Goal: Information Seeking & Learning: Compare options

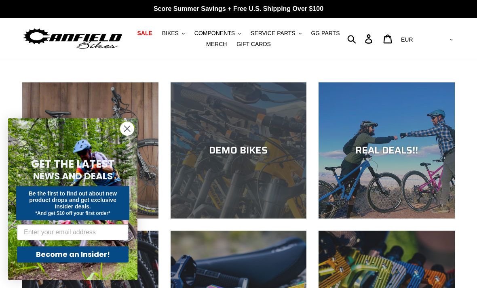
click at [246, 145] on div "DEMO BIKES" at bounding box center [239, 151] width 136 height 12
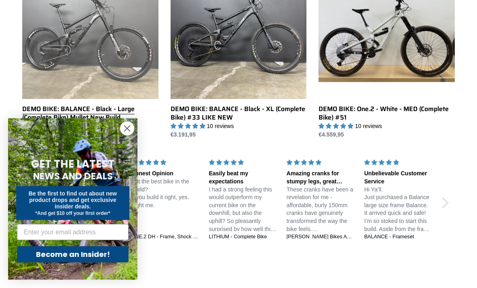
scroll to position [659, 0]
click at [124, 69] on link "DEMO BIKE: BALANCE - Black - Large (Complete Bike) Mullet New Build" at bounding box center [90, 47] width 136 height 168
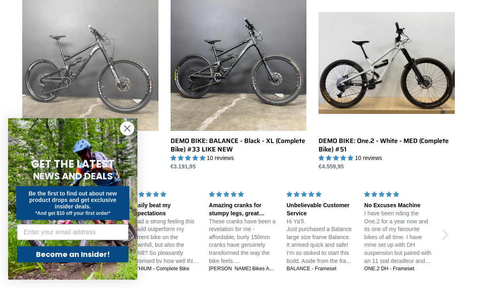
scroll to position [626, 0]
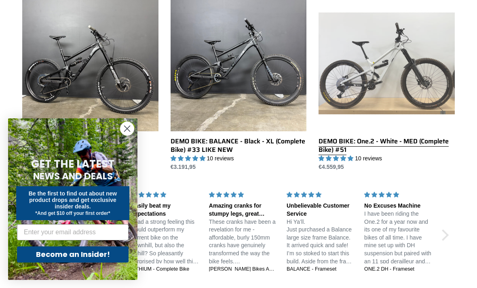
click at [430, 71] on link "DEMO BIKE: One.2 - White - MED (Complete Bike) #51" at bounding box center [387, 84] width 136 height 176
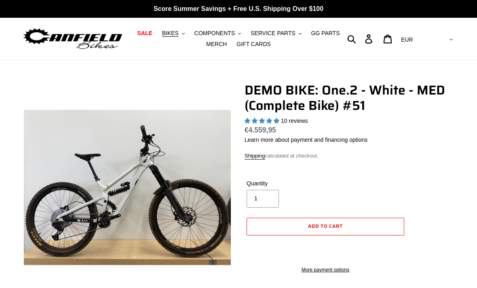
select select "highest-rating"
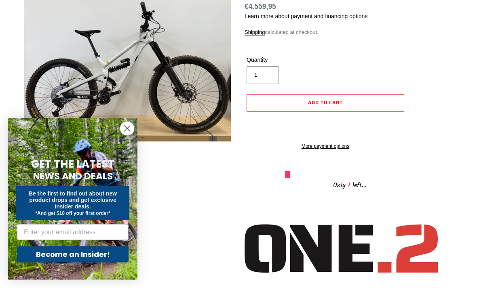
scroll to position [124, 0]
click at [133, 136] on circle "Close dialog" at bounding box center [127, 128] width 13 height 13
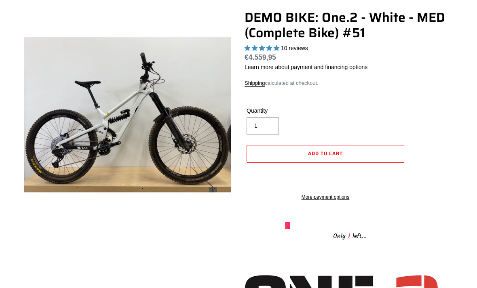
scroll to position [0, 0]
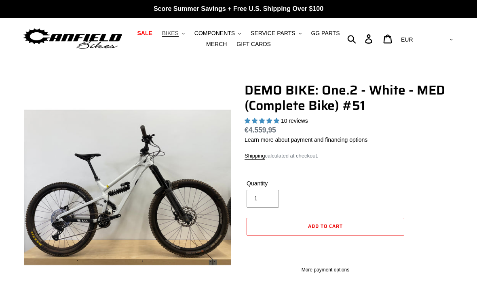
click at [177, 32] on span "BIKES" at bounding box center [170, 33] width 17 height 7
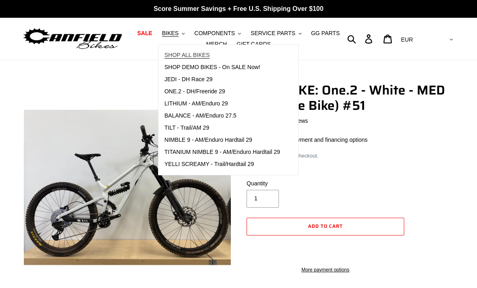
click at [199, 55] on span "SHOP ALL BIKES" at bounding box center [187, 55] width 45 height 7
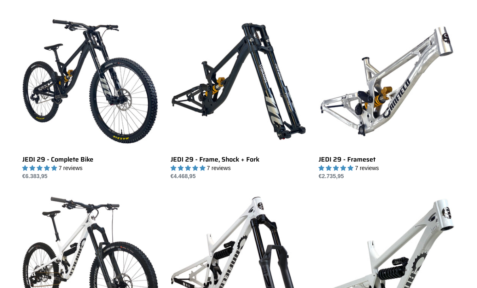
scroll to position [954, 0]
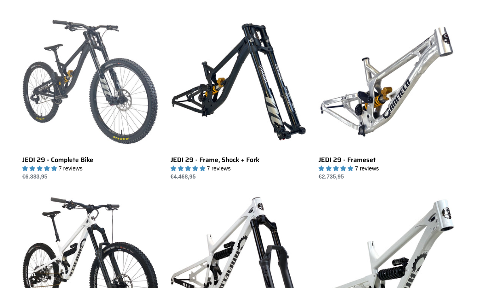
click at [125, 110] on link "JEDI 29 - Complete Bike" at bounding box center [90, 97] width 136 height 167
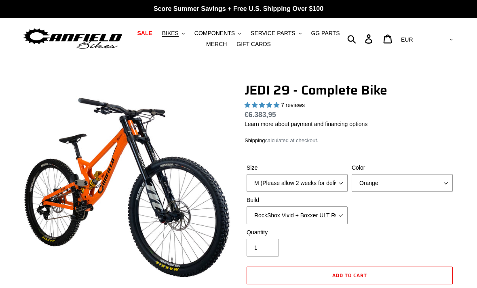
select select "highest-rating"
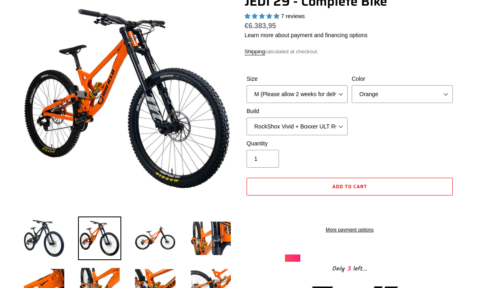
scroll to position [88, 0]
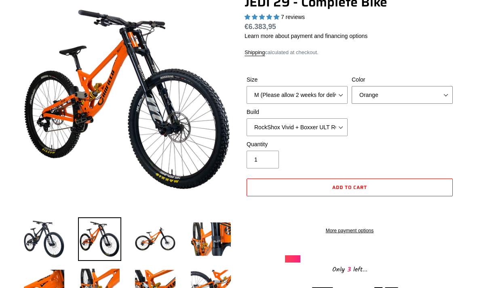
click at [377, 99] on select "Orange Stealth Black Raw" at bounding box center [402, 95] width 101 height 18
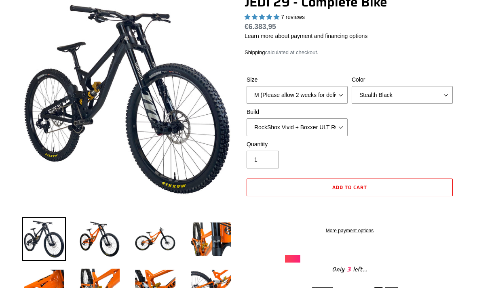
click at [410, 82] on label "Color" at bounding box center [402, 80] width 101 height 8
click at [410, 86] on select "Orange Stealth Black Raw" at bounding box center [402, 95] width 101 height 18
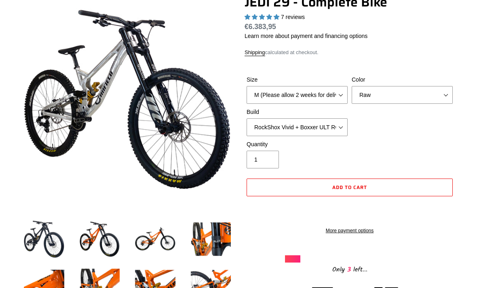
click at [420, 82] on label "Color" at bounding box center [402, 80] width 101 height 8
click at [420, 86] on select "Orange Stealth Black Raw" at bounding box center [402, 95] width 101 height 18
select select "Stealth Black"
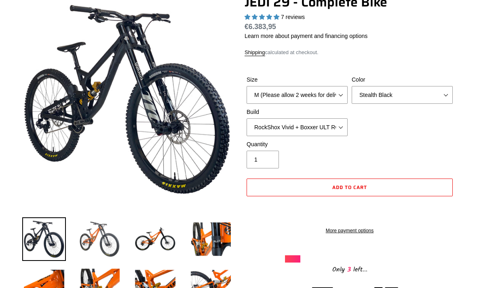
click at [100, 234] on img at bounding box center [100, 240] width 44 height 44
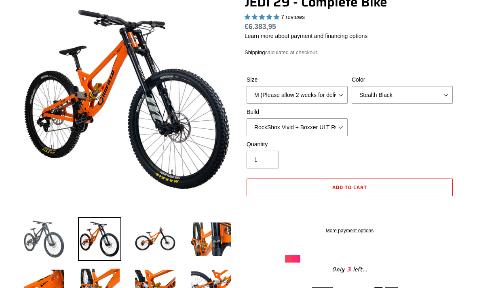
click at [49, 237] on img at bounding box center [44, 240] width 44 height 44
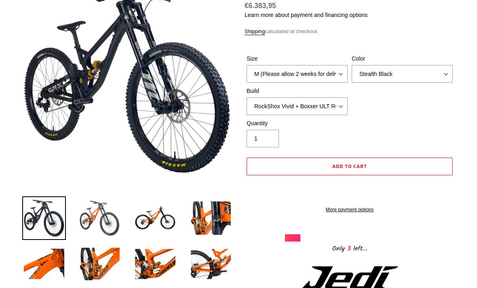
click at [105, 223] on img at bounding box center [100, 219] width 44 height 44
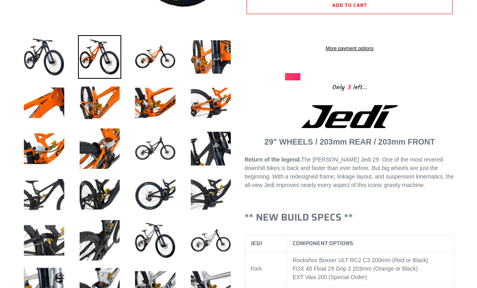
scroll to position [270, 0]
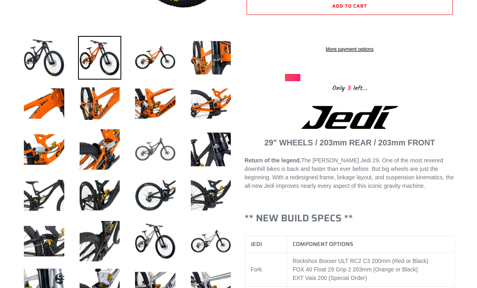
click at [162, 157] on img at bounding box center [156, 150] width 44 height 44
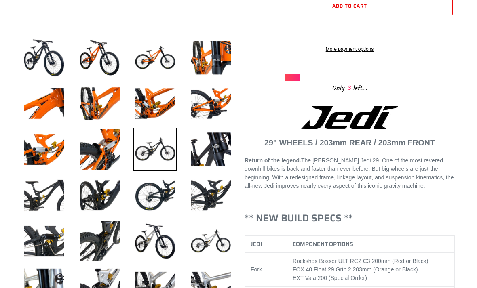
click at [162, 159] on img at bounding box center [156, 150] width 44 height 44
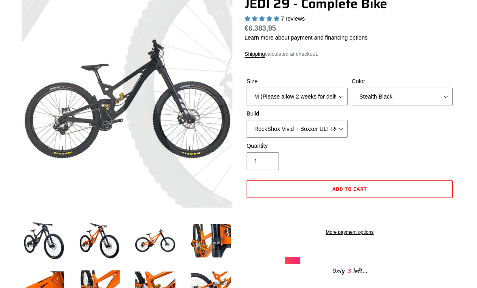
scroll to position [87, 0]
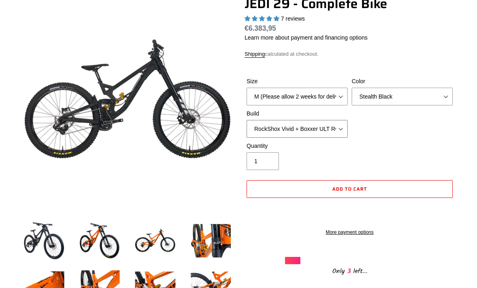
click at [337, 129] on select "RockShox Vivid + Boxxer ULT RC2 C3 200 + SRAM XO RockShox Vivid + Boxxer ULT RC…" at bounding box center [297, 129] width 101 height 18
select select "RockShox Vivid + Boxxer ULT RC2 C3 200 + Shimano"
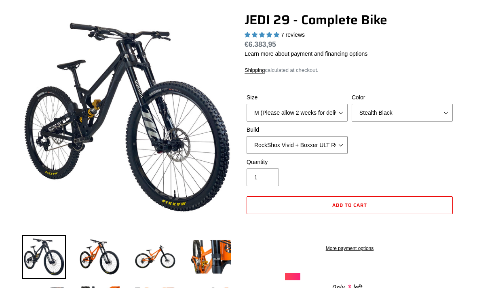
scroll to position [0, 0]
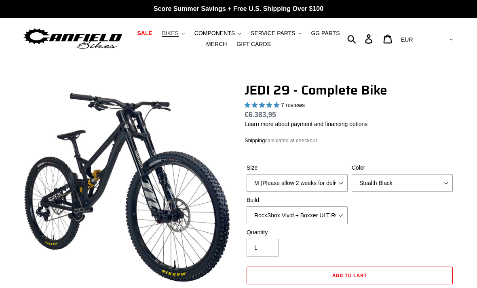
click at [182, 30] on button "BIKES .cls-1{fill:#231f20}" at bounding box center [173, 33] width 31 height 11
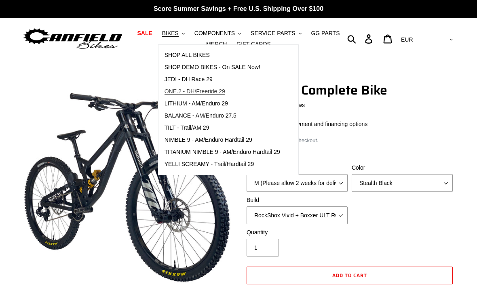
click at [218, 90] on span "ONE.2 - DH/Freeride 29" at bounding box center [195, 91] width 61 height 7
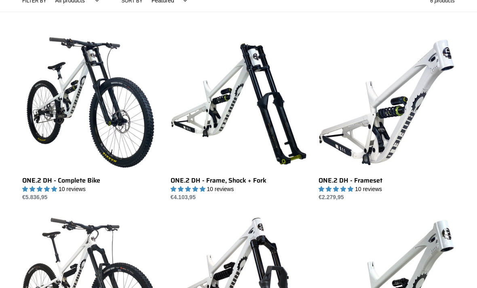
scroll to position [206, 0]
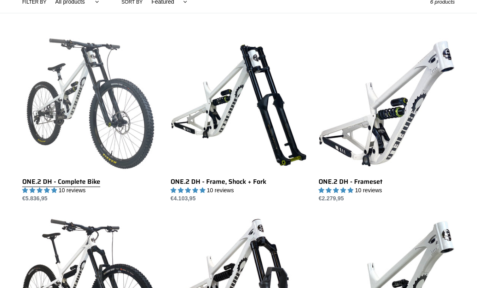
click at [144, 132] on link "ONE.2 DH - Complete Bike" at bounding box center [90, 119] width 136 height 167
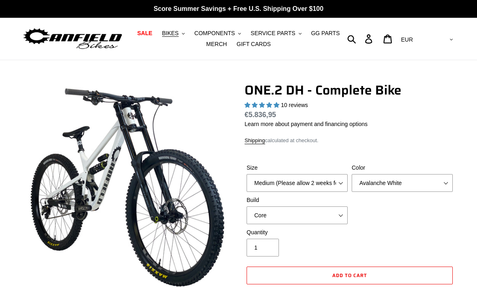
select select "highest-rating"
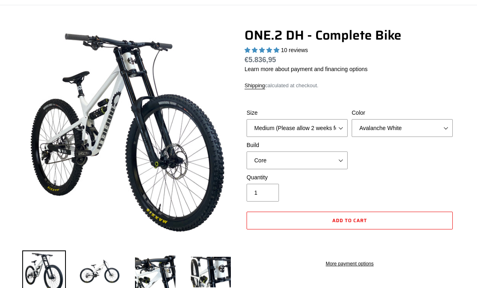
scroll to position [55, 0]
click at [430, 125] on select "Avalanche White Bentonite Grey" at bounding box center [402, 128] width 101 height 18
select select "Bentonite Grey"
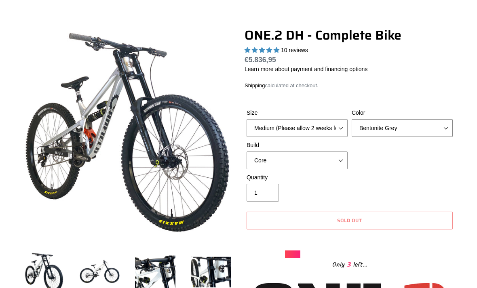
click at [423, 126] on select "Avalanche White Bentonite Grey" at bounding box center [402, 128] width 101 height 18
click at [337, 124] on select "Medium (Please allow 2 weeks for delivery) Large (Sold Out)" at bounding box center [297, 128] width 101 height 18
click at [335, 159] on select "Core Pro" at bounding box center [297, 161] width 101 height 18
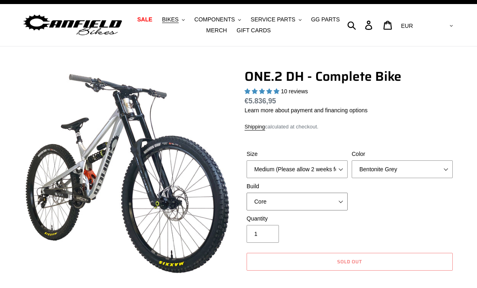
scroll to position [0, 0]
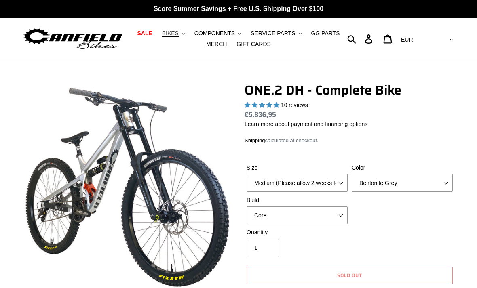
click at [181, 29] on button "BIKES .cls-1{fill:#231f20}" at bounding box center [173, 33] width 31 height 11
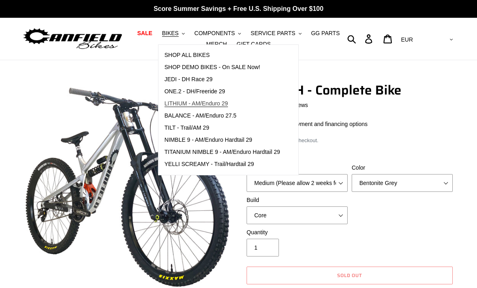
click at [220, 104] on span "LITHIUM - AM/Enduro 29" at bounding box center [197, 103] width 64 height 7
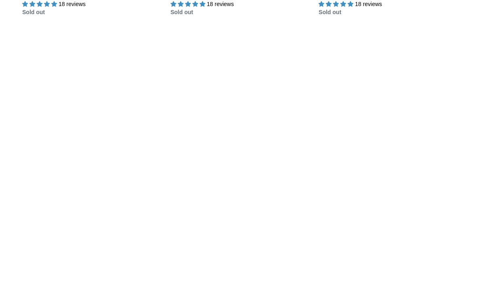
scroll to position [425, 0]
